Goal: Transaction & Acquisition: Purchase product/service

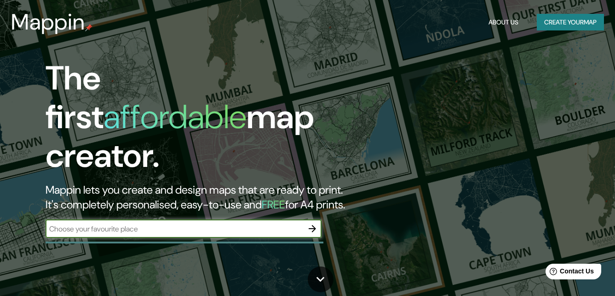
drag, startPoint x: 518, startPoint y: 5, endPoint x: 382, endPoint y: 176, distance: 219.1
click at [382, 176] on div "The first affordable map creator. Mappin lets you create and design maps that a…" at bounding box center [199, 153] width 369 height 188
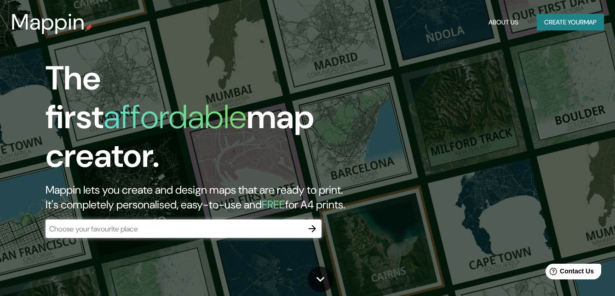
click at [215, 205] on div "The first affordable map creator. Mappin lets you create and design maps that a…" at bounding box center [199, 153] width 369 height 188
click at [203, 223] on input "text" at bounding box center [175, 228] width 258 height 11
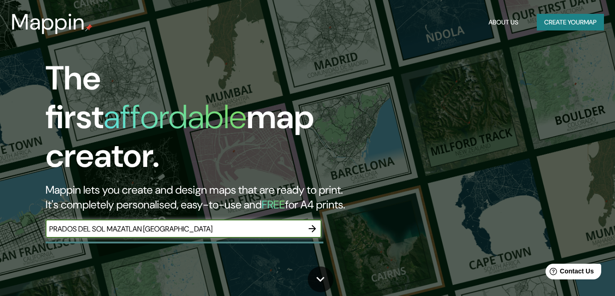
type input "PRADOS DEL SOL MAZATLAN [GEOGRAPHIC_DATA]"
click at [314, 223] on icon "button" at bounding box center [312, 228] width 11 height 11
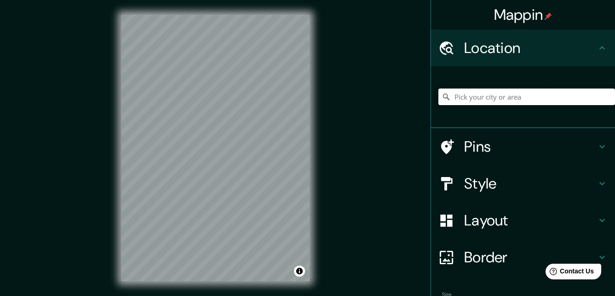
click at [539, 91] on input "Pick your city or area" at bounding box center [527, 96] width 177 height 17
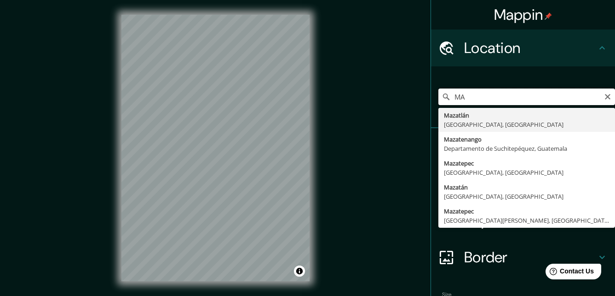
type input "M"
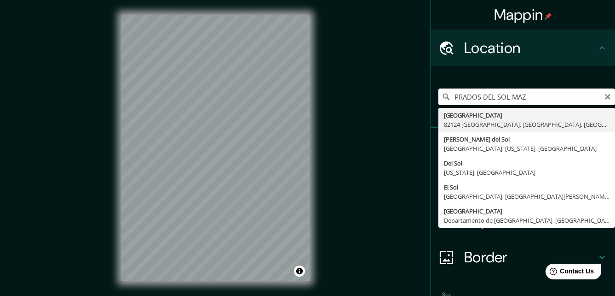
type input "[GEOGRAPHIC_DATA], [GEOGRAPHIC_DATA], [GEOGRAPHIC_DATA], [GEOGRAPHIC_DATA]"
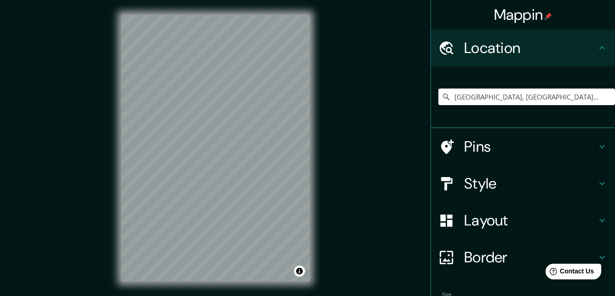
click at [464, 145] on h4 "Pins" at bounding box center [530, 146] width 133 height 18
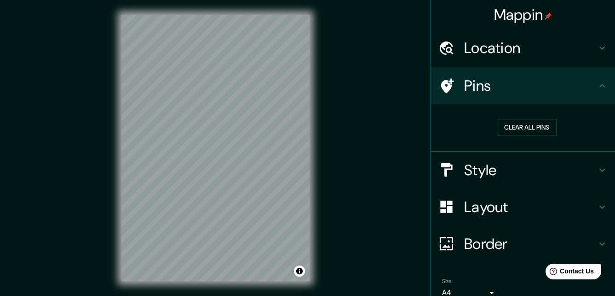
click at [464, 77] on h4 "Pins" at bounding box center [530, 85] width 133 height 18
click at [500, 125] on button "Clear all pins" at bounding box center [527, 127] width 60 height 17
click at [510, 130] on button "Clear all pins" at bounding box center [527, 127] width 60 height 17
click at [464, 84] on h4 "Pins" at bounding box center [530, 85] width 133 height 18
click at [597, 83] on icon at bounding box center [602, 85] width 11 height 11
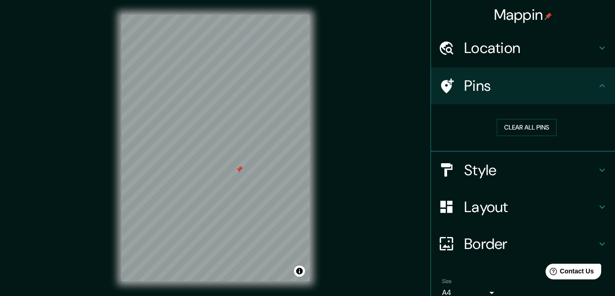
click at [540, 46] on h4 "Location" at bounding box center [530, 48] width 133 height 18
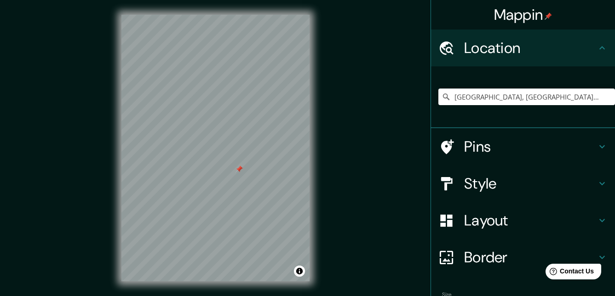
click at [540, 46] on h4 "Location" at bounding box center [530, 48] width 133 height 18
click at [597, 52] on icon at bounding box center [602, 47] width 11 height 11
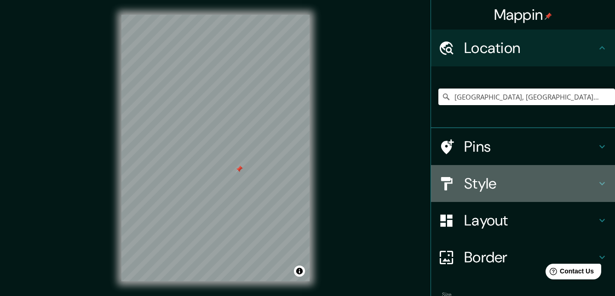
click at [597, 185] on icon at bounding box center [602, 183] width 11 height 11
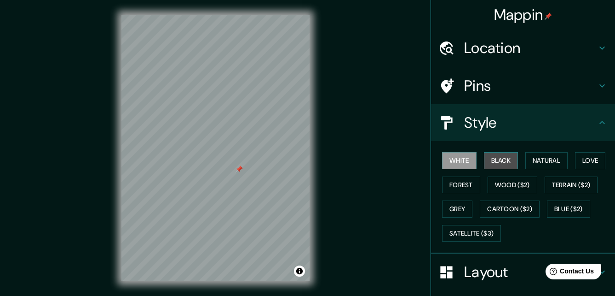
click at [504, 163] on button "Black" at bounding box center [501, 160] width 35 height 17
click at [447, 155] on button "White" at bounding box center [459, 160] width 35 height 17
click at [534, 159] on button "Natural" at bounding box center [547, 160] width 42 height 17
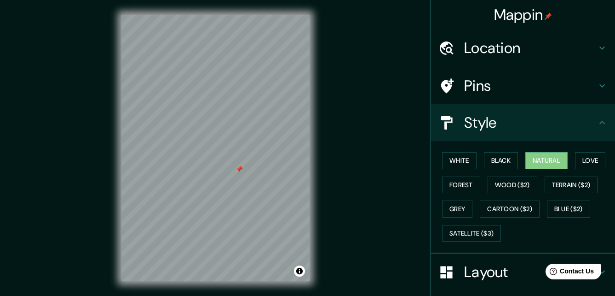
click at [571, 157] on div "White Black Natural Love Forest Wood ($2) Terrain ($2) Grey Cartoon ($2) Blue (…" at bounding box center [527, 196] width 177 height 97
click at [580, 162] on button "Love" at bounding box center [590, 160] width 30 height 17
click at [562, 160] on button "Natural" at bounding box center [547, 160] width 42 height 17
click at [470, 186] on button "Forest" at bounding box center [461, 184] width 38 height 17
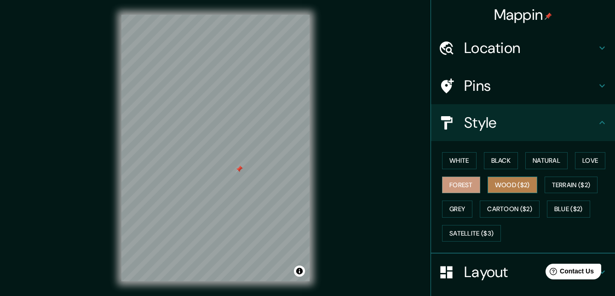
click at [488, 186] on button "Wood ($2)" at bounding box center [513, 184] width 50 height 17
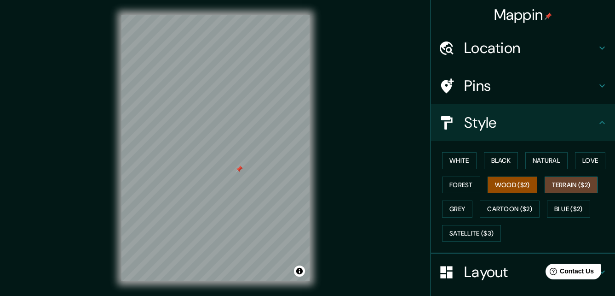
click at [557, 186] on button "Terrain ($2)" at bounding box center [571, 184] width 53 height 17
click at [547, 157] on button "Natural" at bounding box center [547, 160] width 42 height 17
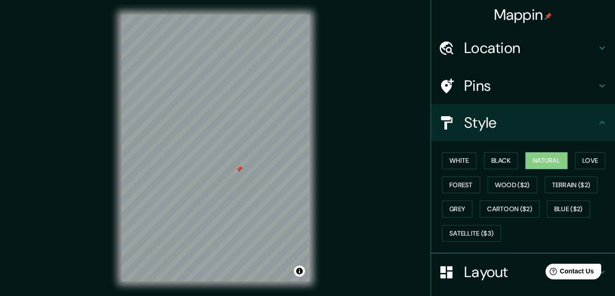
click at [491, 100] on div "Pins" at bounding box center [523, 85] width 184 height 37
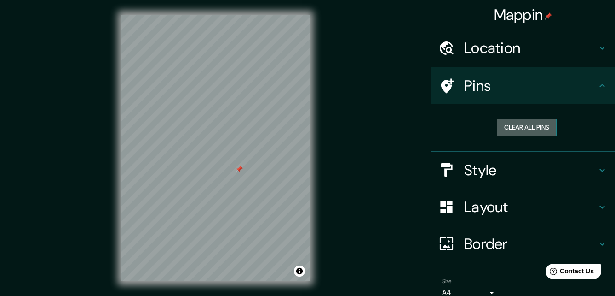
click at [507, 125] on button "Clear all pins" at bounding box center [527, 127] width 60 height 17
click at [531, 126] on button "Clear all pins" at bounding box center [527, 127] width 60 height 17
click at [542, 128] on button "Clear all pins" at bounding box center [527, 127] width 60 height 17
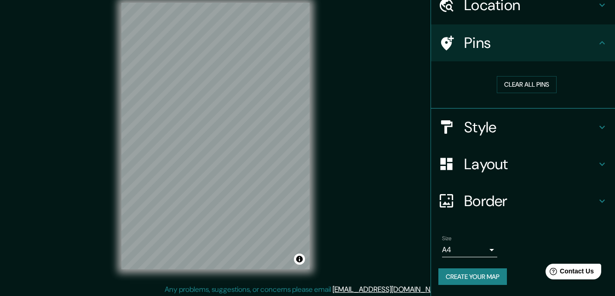
scroll to position [15, 0]
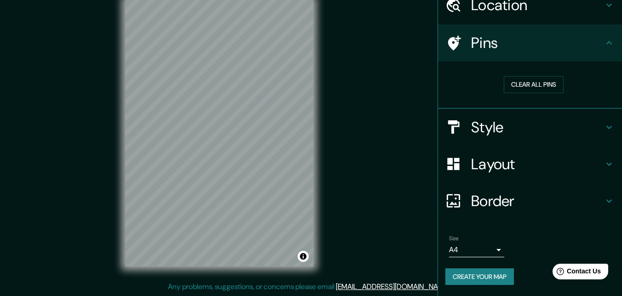
click at [476, 249] on body "Mappin Location [GEOGRAPHIC_DATA], [GEOGRAPHIC_DATA], [GEOGRAPHIC_DATA], [GEOGR…" at bounding box center [311, 133] width 622 height 296
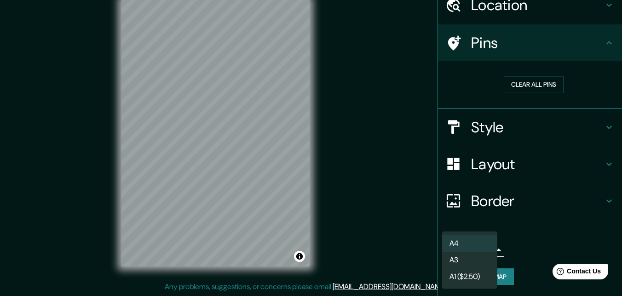
click at [507, 243] on div at bounding box center [311, 148] width 622 height 296
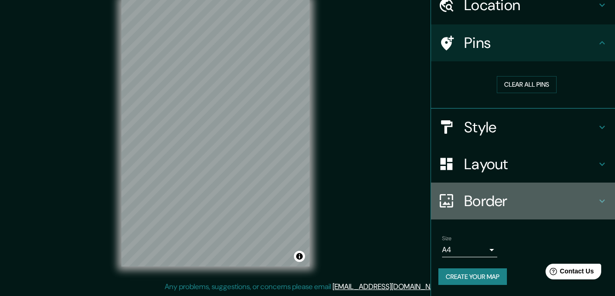
click at [513, 198] on h4 "Border" at bounding box center [530, 201] width 133 height 18
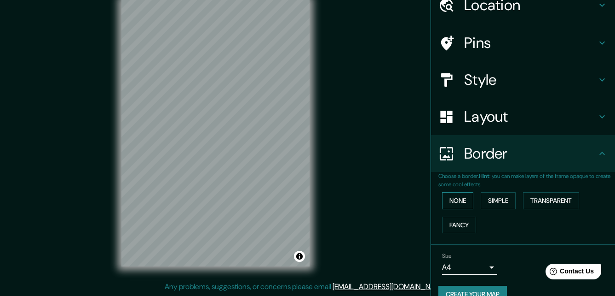
click at [452, 199] on button "None" at bounding box center [457, 200] width 31 height 17
click at [487, 202] on button "Simple" at bounding box center [498, 200] width 35 height 17
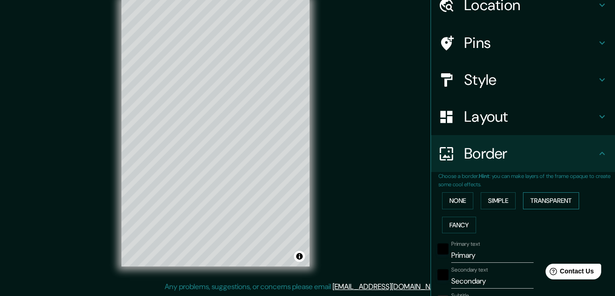
click at [544, 203] on button "Transparent" at bounding box center [551, 200] width 56 height 17
click at [443, 202] on button "None" at bounding box center [457, 200] width 31 height 17
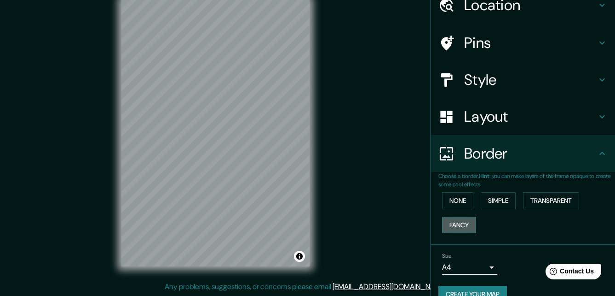
click at [449, 222] on button "Fancy" at bounding box center [459, 224] width 34 height 17
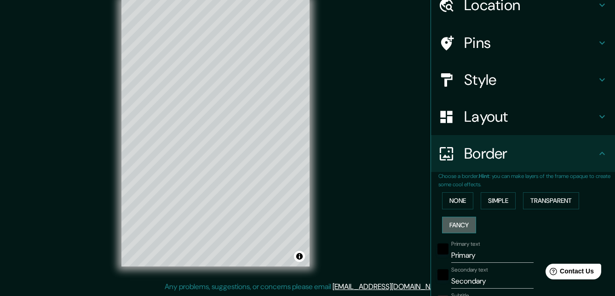
click at [449, 222] on button "Fancy" at bounding box center [459, 224] width 34 height 17
type input "164"
type input "33"
type input "16"
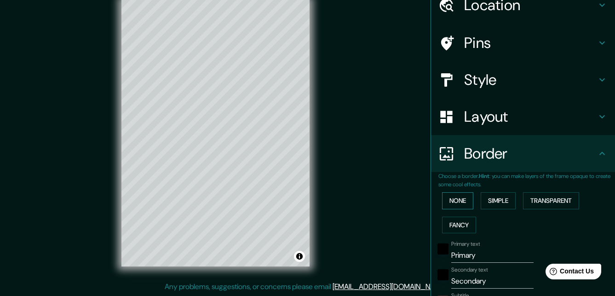
click at [446, 207] on button "None" at bounding box center [457, 200] width 31 height 17
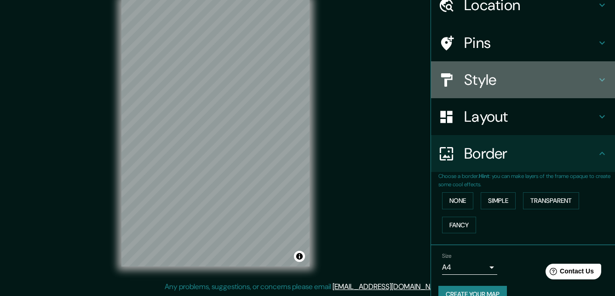
click at [467, 78] on h4 "Style" at bounding box center [530, 79] width 133 height 18
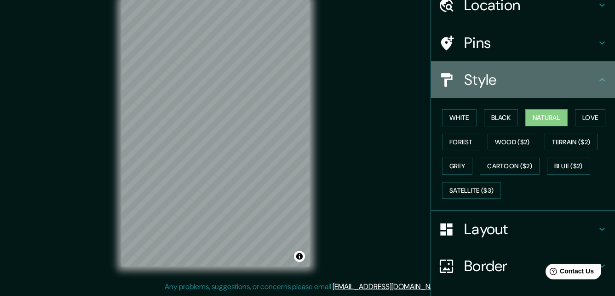
click at [467, 78] on h4 "Style" at bounding box center [530, 79] width 133 height 18
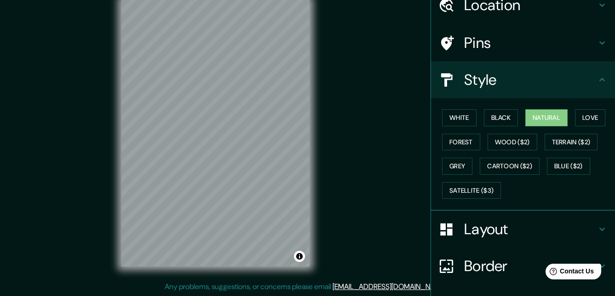
click at [582, 76] on h4 "Style" at bounding box center [530, 79] width 133 height 18
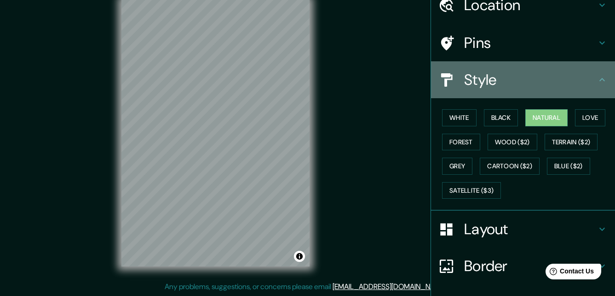
click at [597, 80] on icon at bounding box center [602, 79] width 11 height 11
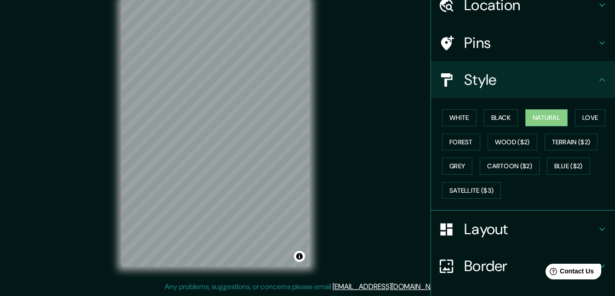
click at [467, 45] on h4 "Pins" at bounding box center [530, 43] width 133 height 18
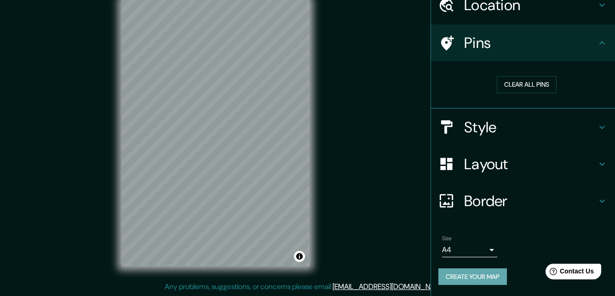
click at [463, 276] on button "Create your map" at bounding box center [473, 276] width 69 height 17
click at [498, 275] on button "Create your map" at bounding box center [473, 276] width 69 height 17
click at [374, 137] on div "Mappin Location [GEOGRAPHIC_DATA], [GEOGRAPHIC_DATA], [GEOGRAPHIC_DATA], [GEOGR…" at bounding box center [307, 140] width 615 height 310
click at [600, 4] on icon at bounding box center [603, 5] width 6 height 3
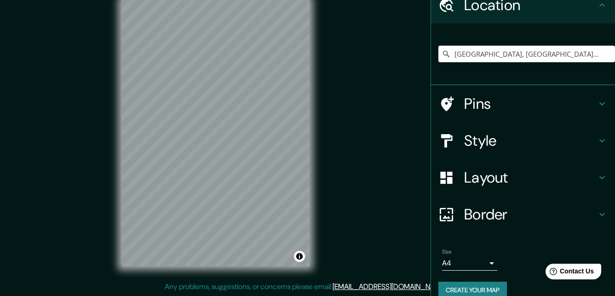
click at [597, 4] on icon at bounding box center [602, 5] width 11 height 11
click at [589, 212] on h4 "Border" at bounding box center [530, 214] width 133 height 18
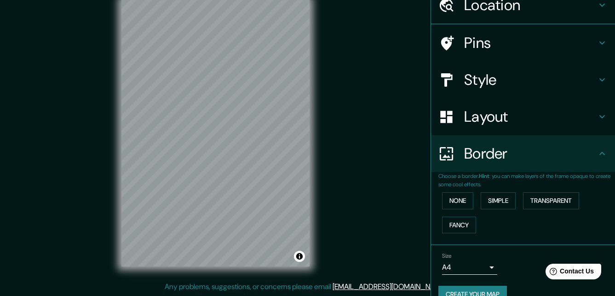
scroll to position [43, 0]
click at [597, 153] on icon at bounding box center [602, 153] width 11 height 11
click at [378, 78] on div "Mappin Location [GEOGRAPHIC_DATA], [GEOGRAPHIC_DATA], [GEOGRAPHIC_DATA], [GEOGR…" at bounding box center [307, 140] width 615 height 310
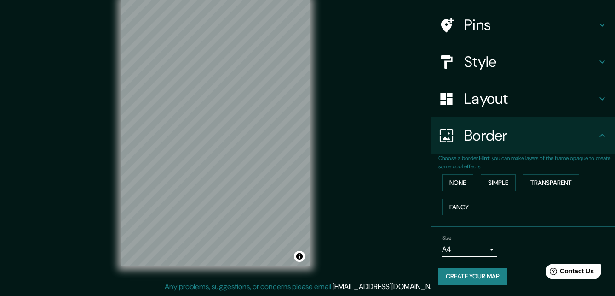
click at [461, 278] on button "Create your map" at bounding box center [473, 275] width 69 height 17
click at [414, 203] on div "Mappin Location [GEOGRAPHIC_DATA], [GEOGRAPHIC_DATA], [GEOGRAPHIC_DATA], [GEOGR…" at bounding box center [307, 140] width 615 height 310
drag, startPoint x: 414, startPoint y: 203, endPoint x: 394, endPoint y: 236, distance: 38.1
click at [394, 236] on div "Mappin Location [GEOGRAPHIC_DATA], [GEOGRAPHIC_DATA], [GEOGRAPHIC_DATA], [GEOGR…" at bounding box center [307, 140] width 615 height 310
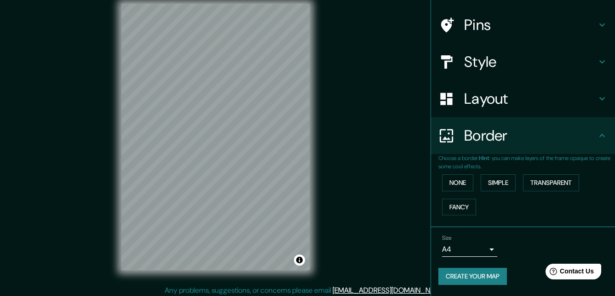
drag, startPoint x: 612, startPoint y: 229, endPoint x: 64, endPoint y: 5, distance: 592.8
click at [474, 280] on button "Create your map" at bounding box center [473, 275] width 69 height 17
click at [473, 280] on div "Create your map" at bounding box center [523, 275] width 169 height 17
click at [473, 273] on div "Create your map" at bounding box center [523, 275] width 169 height 17
click at [474, 273] on div "Create your map" at bounding box center [523, 275] width 169 height 17
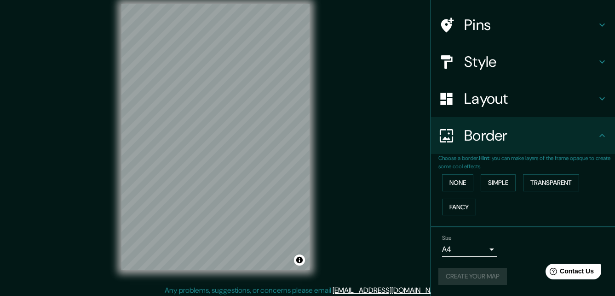
click at [485, 250] on body "Mappin Location [GEOGRAPHIC_DATA], [GEOGRAPHIC_DATA], [GEOGRAPHIC_DATA], [GEOGR…" at bounding box center [307, 137] width 615 height 296
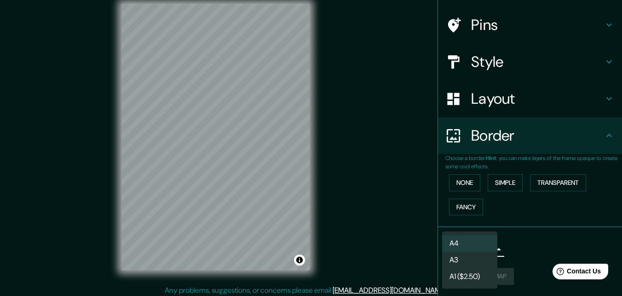
click at [517, 248] on div at bounding box center [311, 148] width 622 height 296
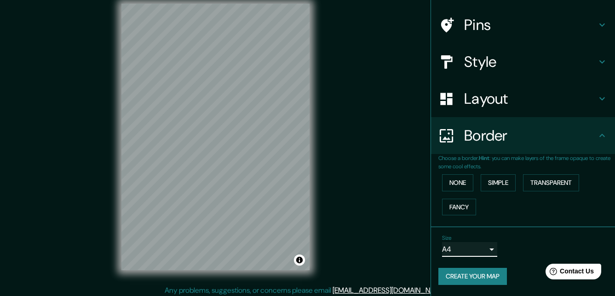
scroll to position [0, 0]
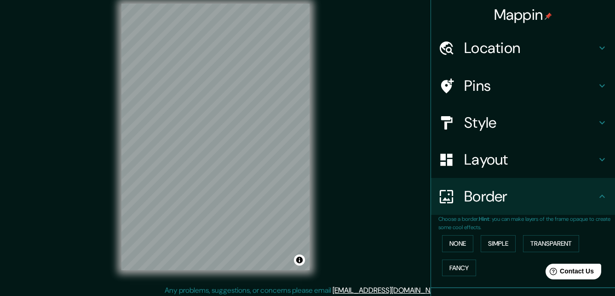
click at [545, 16] on img at bounding box center [548, 15] width 7 height 7
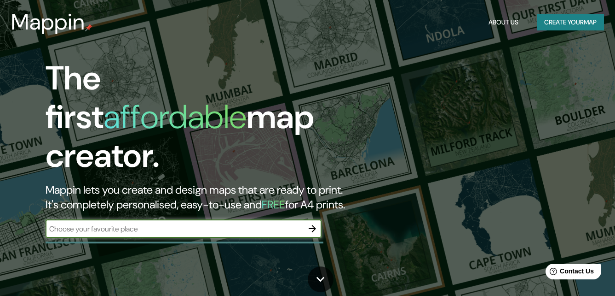
click at [566, 24] on button "Create your map" at bounding box center [570, 22] width 67 height 17
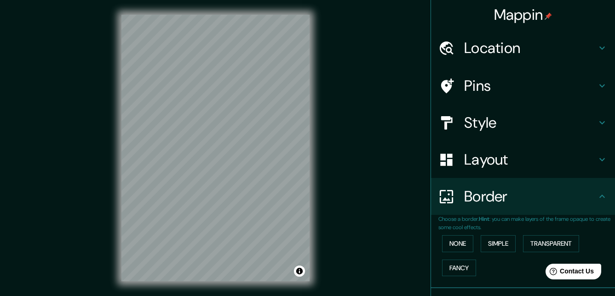
click at [519, 53] on h4 "Location" at bounding box center [530, 48] width 133 height 18
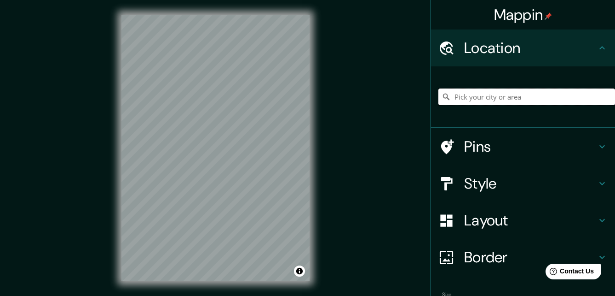
click at [510, 100] on input "Pick your city or area" at bounding box center [527, 96] width 177 height 17
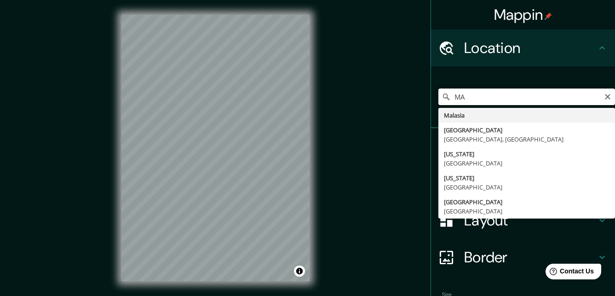
type input "M"
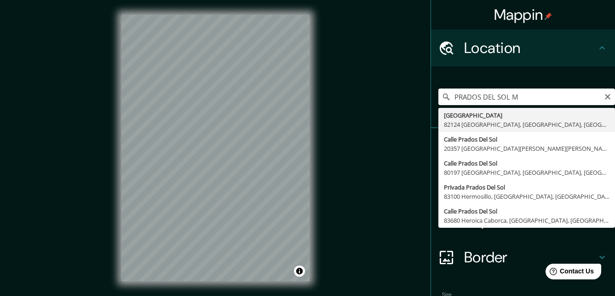
type input "[GEOGRAPHIC_DATA], [GEOGRAPHIC_DATA], [GEOGRAPHIC_DATA], [GEOGRAPHIC_DATA]"
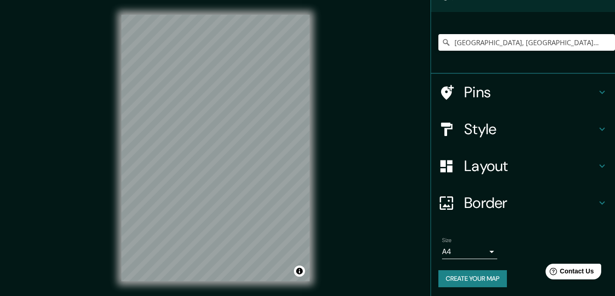
scroll to position [57, 0]
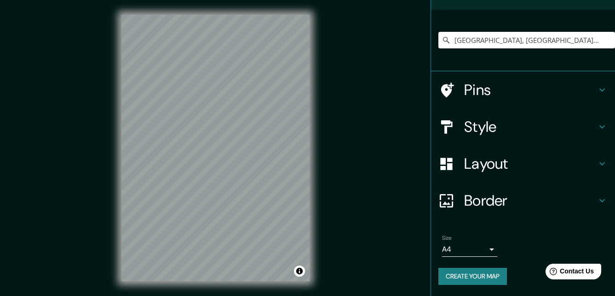
click at [158, 295] on html "Mappin Location [GEOGRAPHIC_DATA], [GEOGRAPHIC_DATA], [GEOGRAPHIC_DATA], [GEOGR…" at bounding box center [307, 148] width 615 height 296
click at [511, 195] on h4 "Border" at bounding box center [530, 200] width 133 height 18
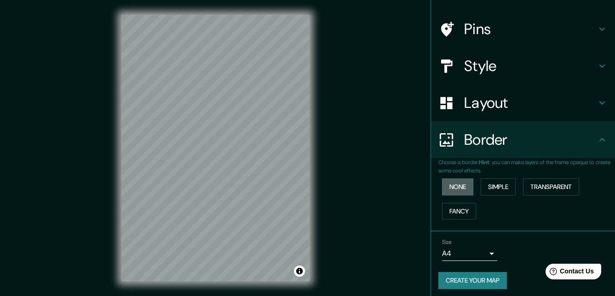
click at [457, 188] on button "None" at bounding box center [457, 186] width 31 height 17
click at [477, 279] on button "Create your map" at bounding box center [473, 280] width 69 height 17
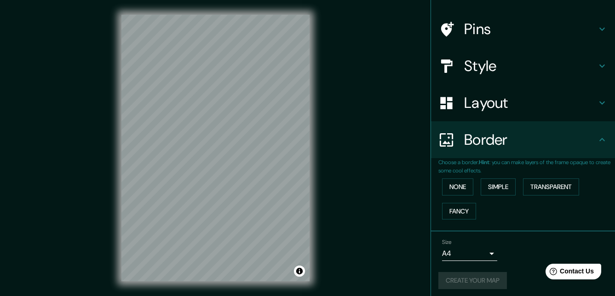
click at [477, 279] on div "Create your map" at bounding box center [523, 280] width 169 height 17
